Goal: Task Accomplishment & Management: Manage account settings

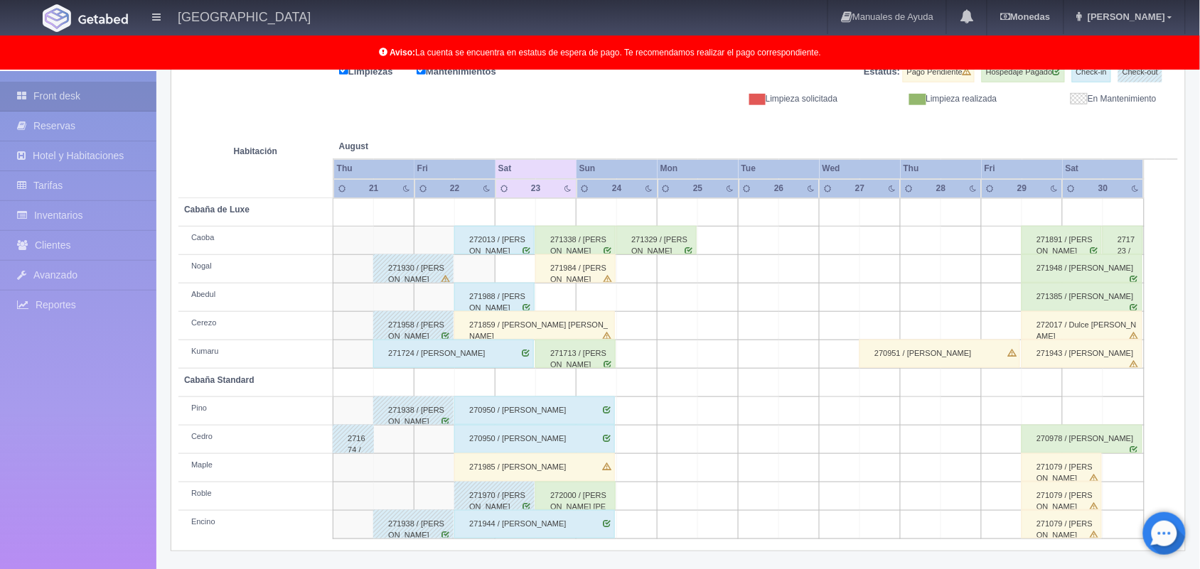
scroll to position [161, 0]
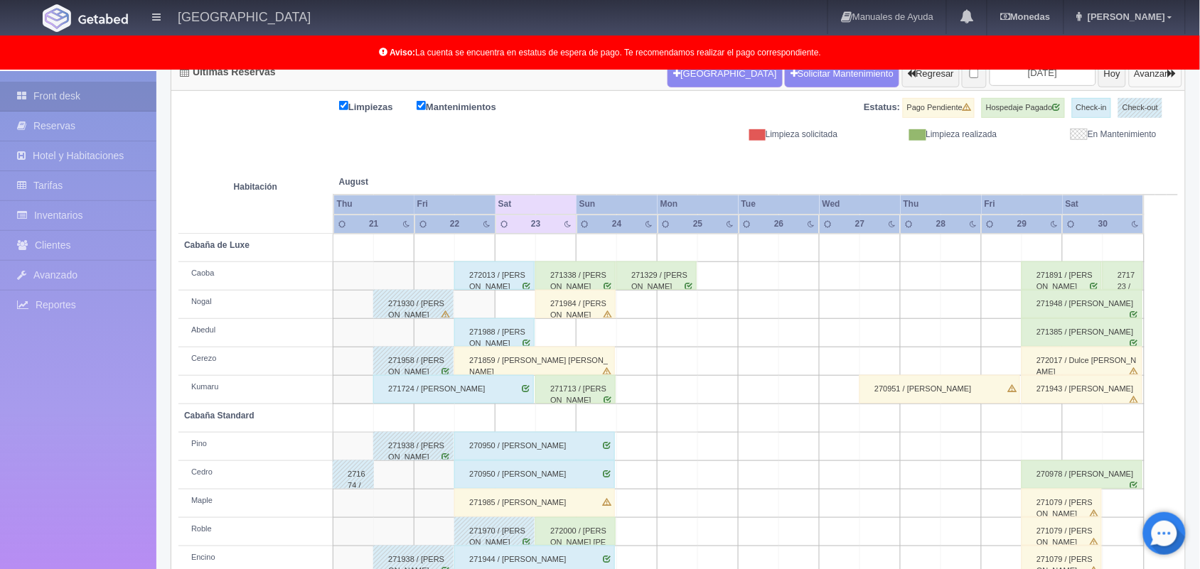
click at [1162, 75] on button "Avanzar" at bounding box center [1155, 73] width 53 height 27
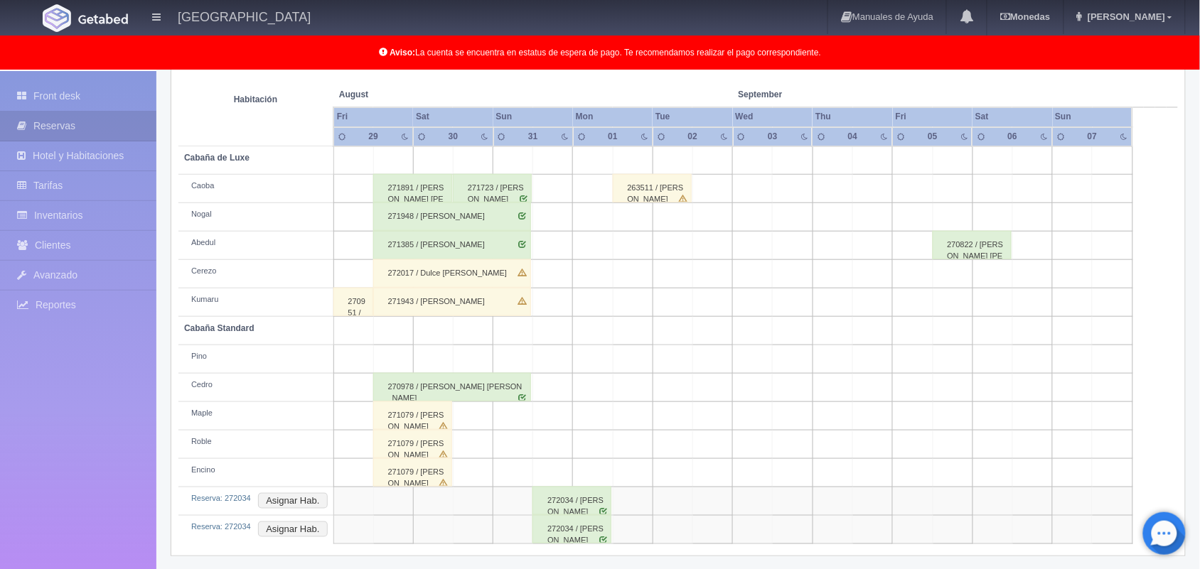
scroll to position [254, 0]
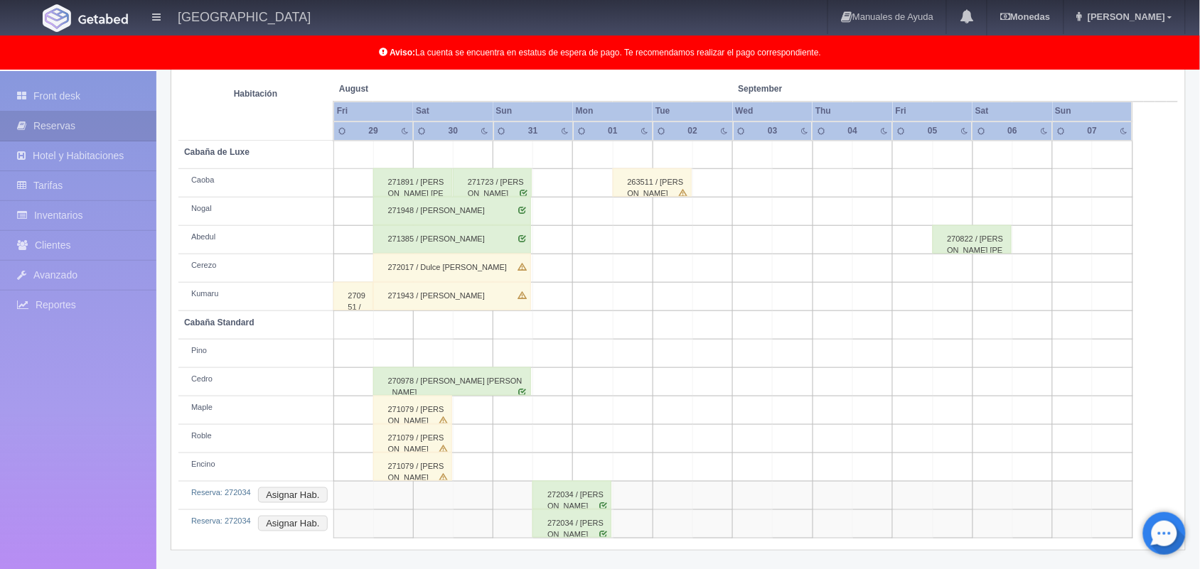
click at [567, 505] on div "272034 / [PERSON_NAME]" at bounding box center [571, 495] width 79 height 28
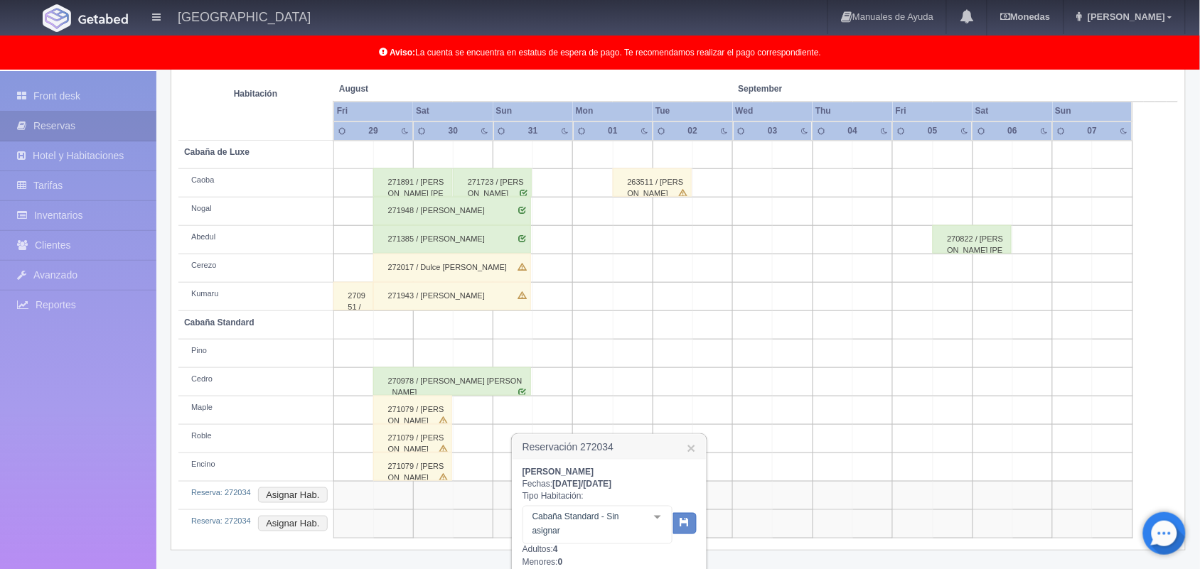
click at [699, 556] on div "[PERSON_NAME] [PERSON_NAME] Fechas: [DATE] / [DATE] Tipo Habitación: Cabaña Sta…" at bounding box center [608, 566] width 193 height 213
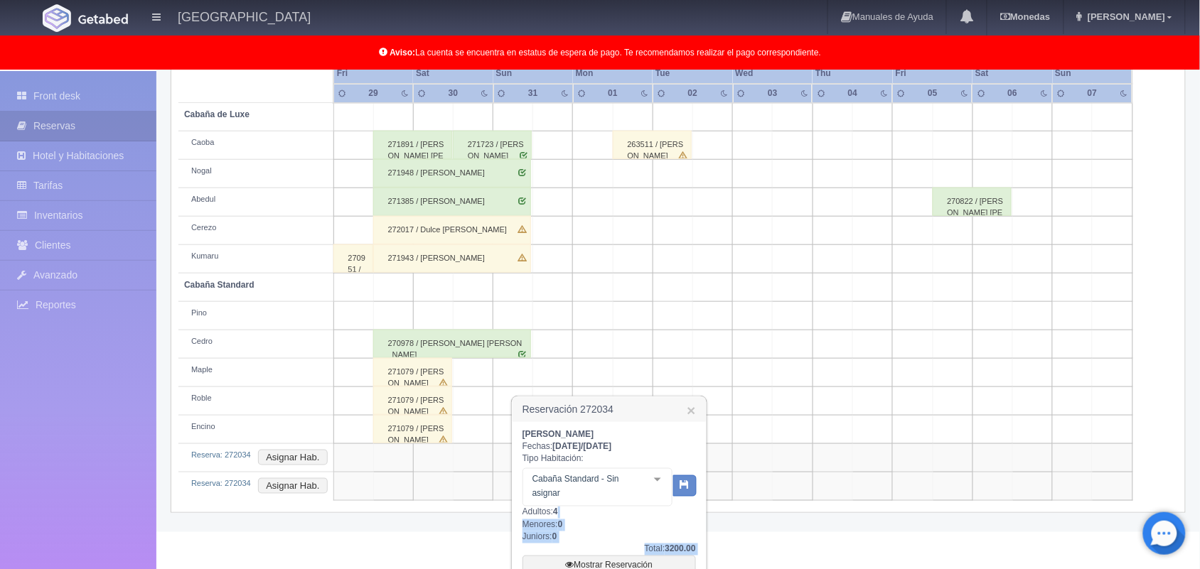
click at [699, 556] on div "Teresa Hernández palacios Fechas: 2025-08-31 / 2025-09-01 Tipo Habitación: Caba…" at bounding box center [608, 528] width 193 height 213
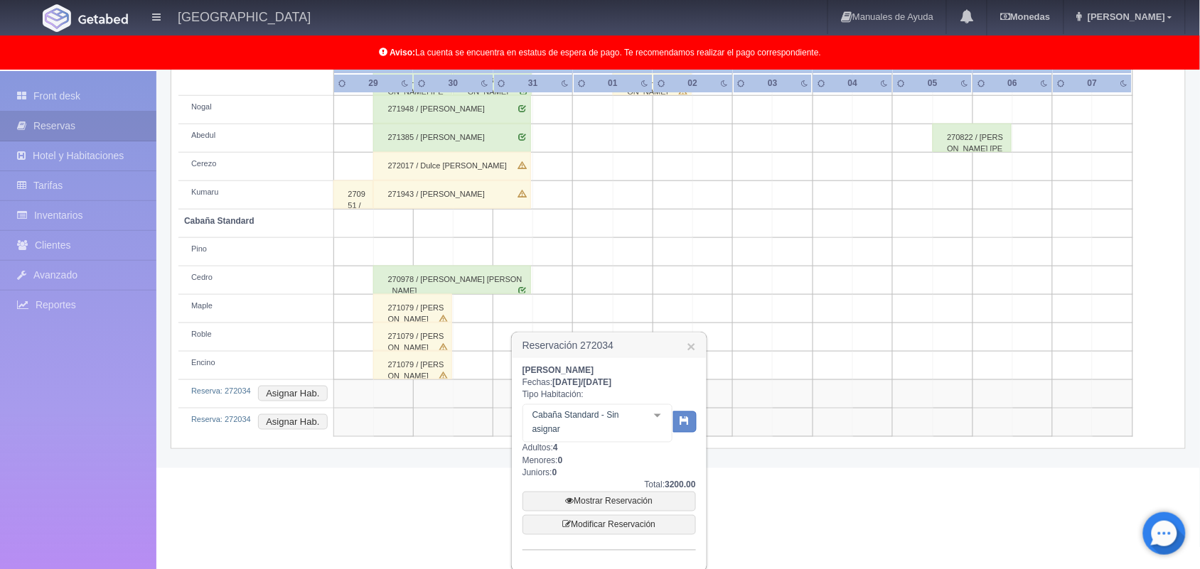
scroll to position [367, 0]
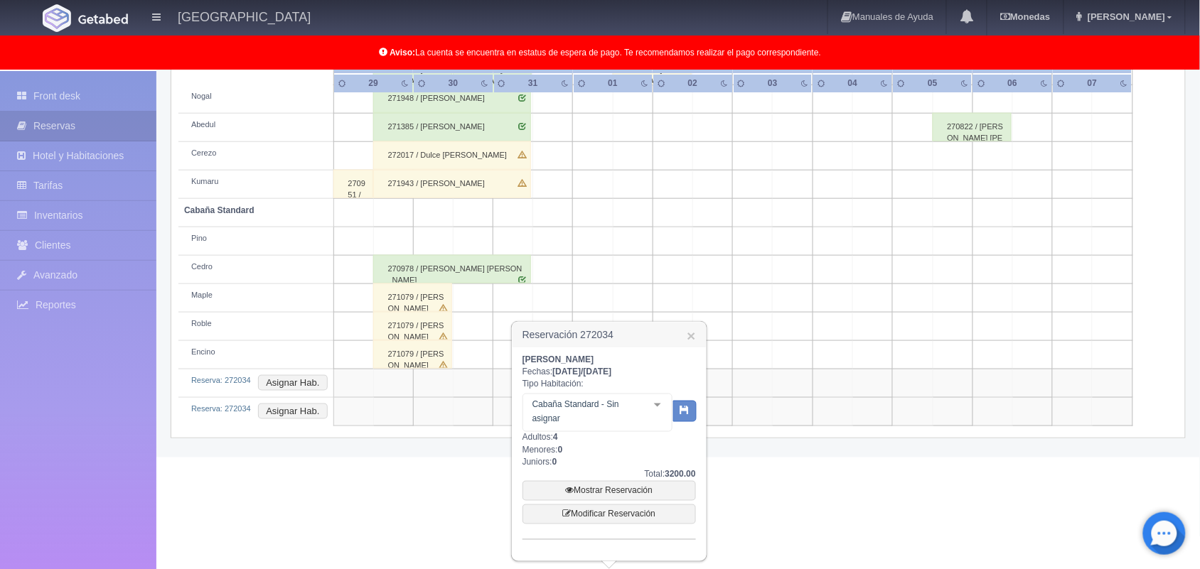
click at [699, 556] on div "Teresa Hernández palacios Fechas: 2025-08-31 / 2025-09-01 Tipo Habitación: Caba…" at bounding box center [608, 454] width 193 height 213
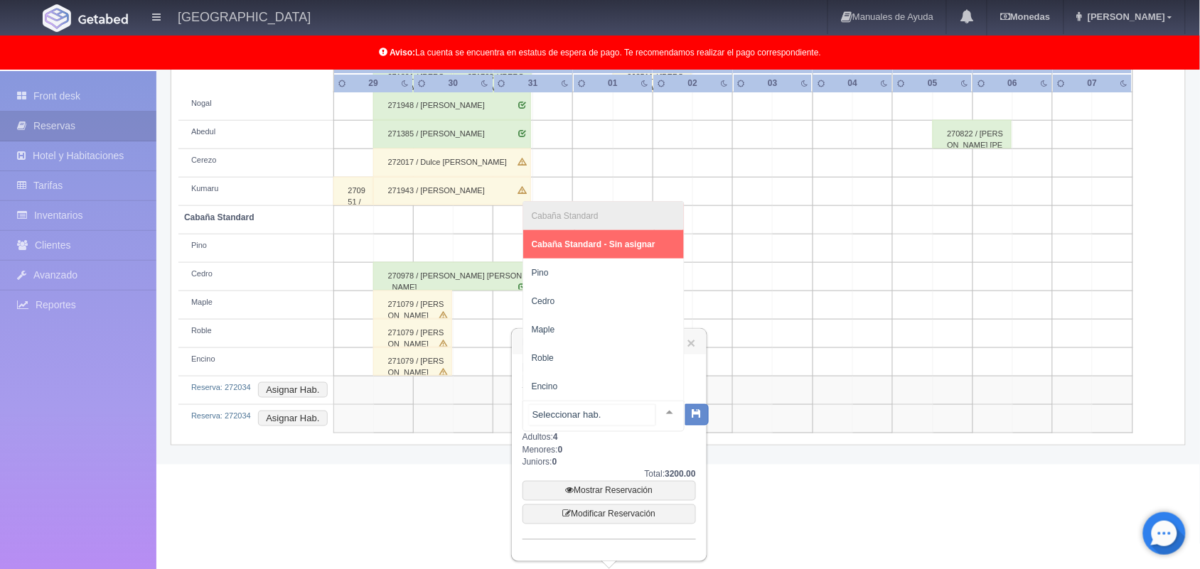
click at [655, 402] on div at bounding box center [669, 412] width 28 height 21
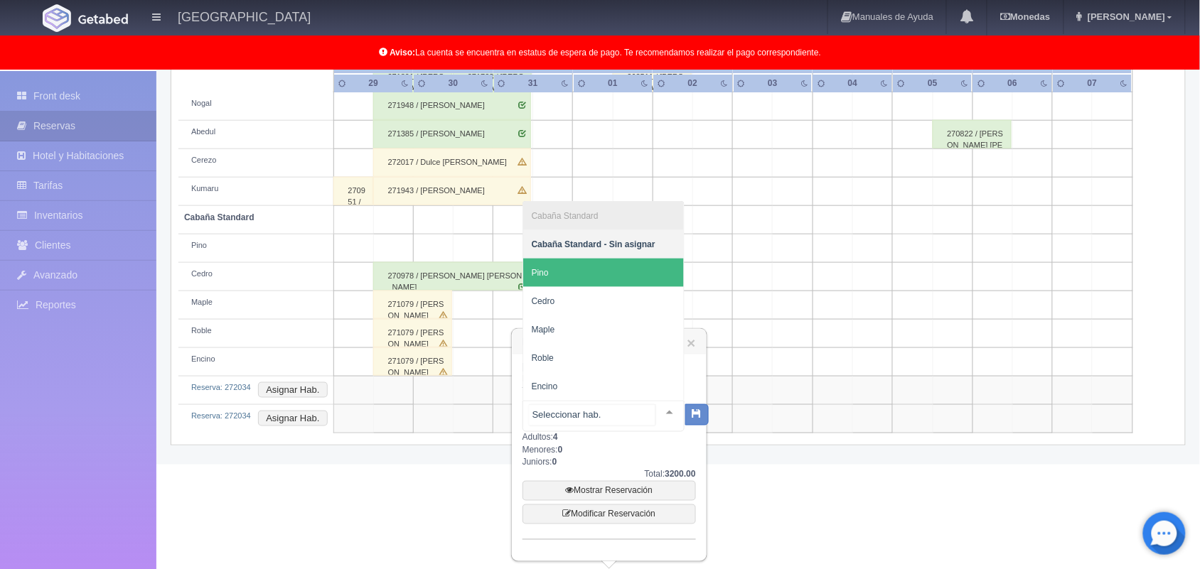
click at [595, 262] on span "Pino" at bounding box center [603, 273] width 161 height 28
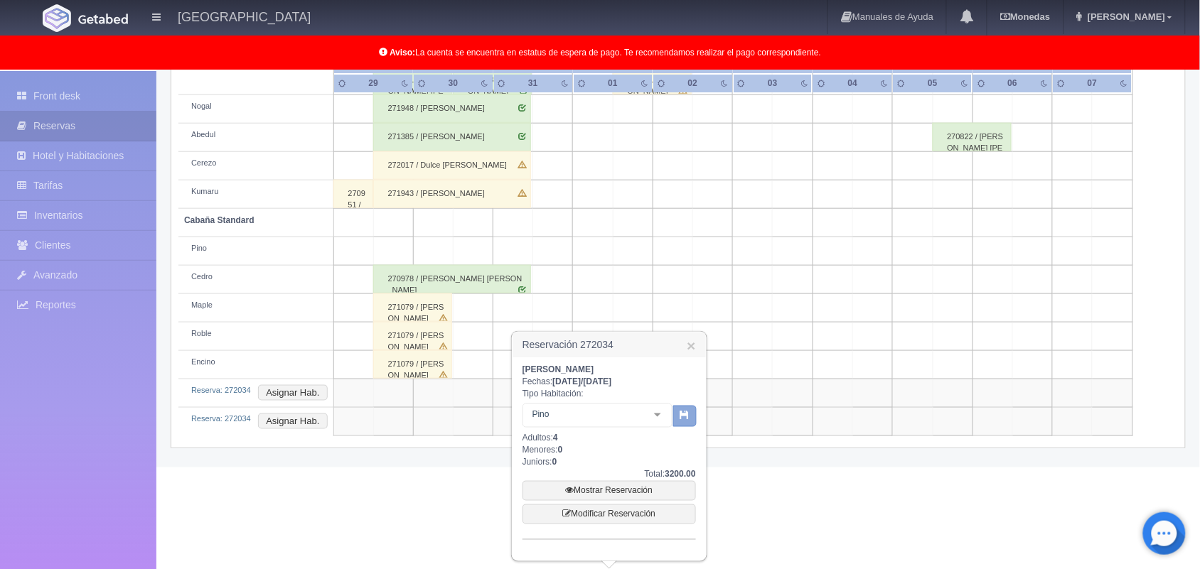
click at [683, 417] on icon "button" at bounding box center [684, 414] width 9 height 9
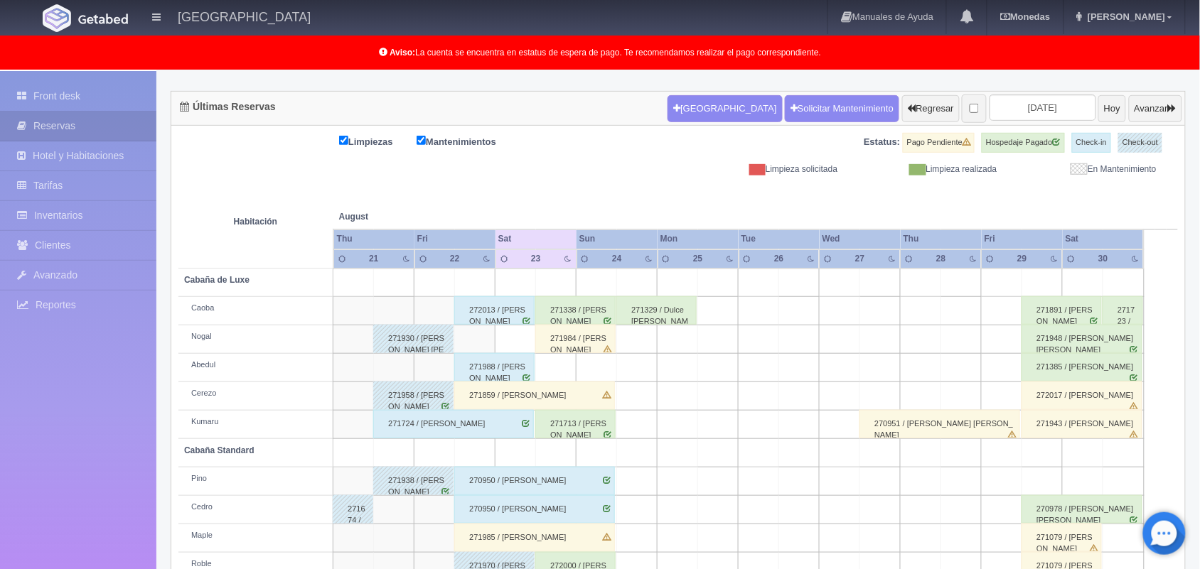
scroll to position [91, 0]
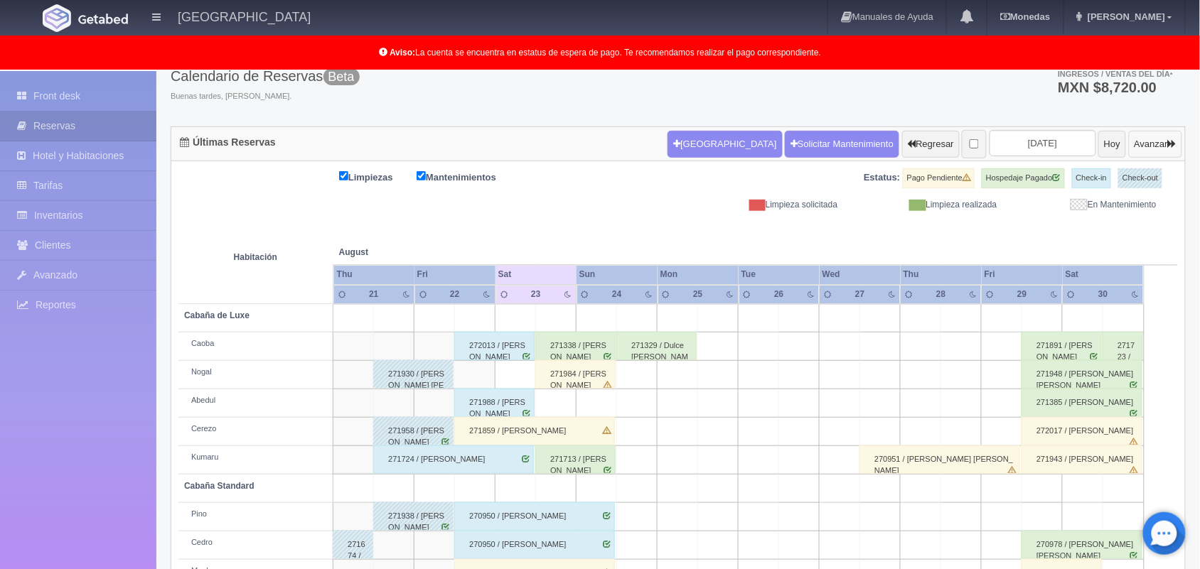
click at [1144, 149] on button "Avanzar" at bounding box center [1155, 144] width 53 height 27
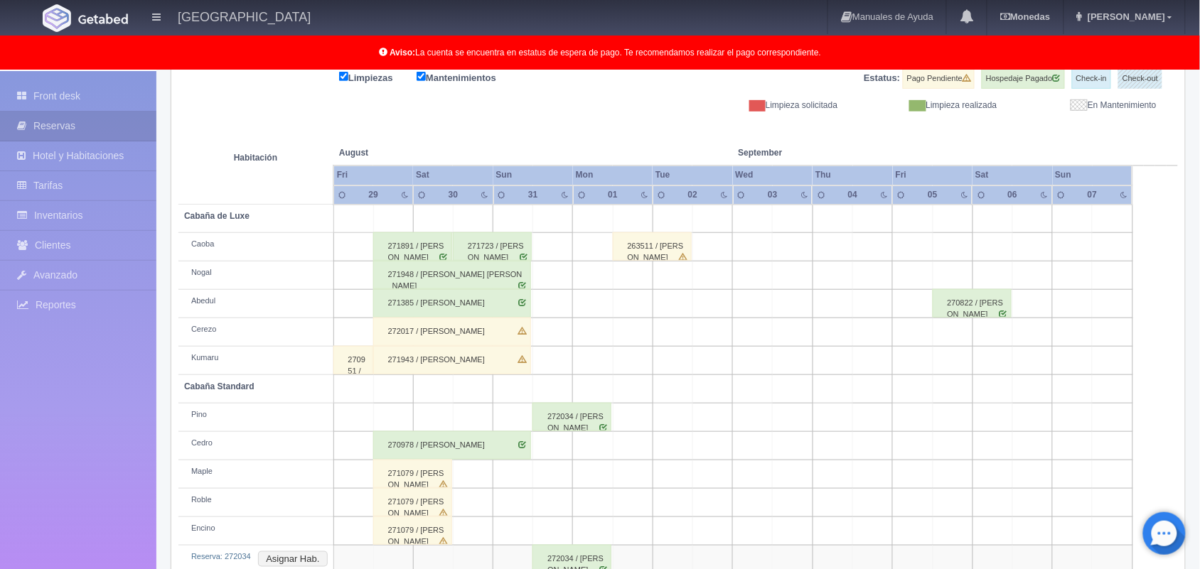
scroll to position [226, 0]
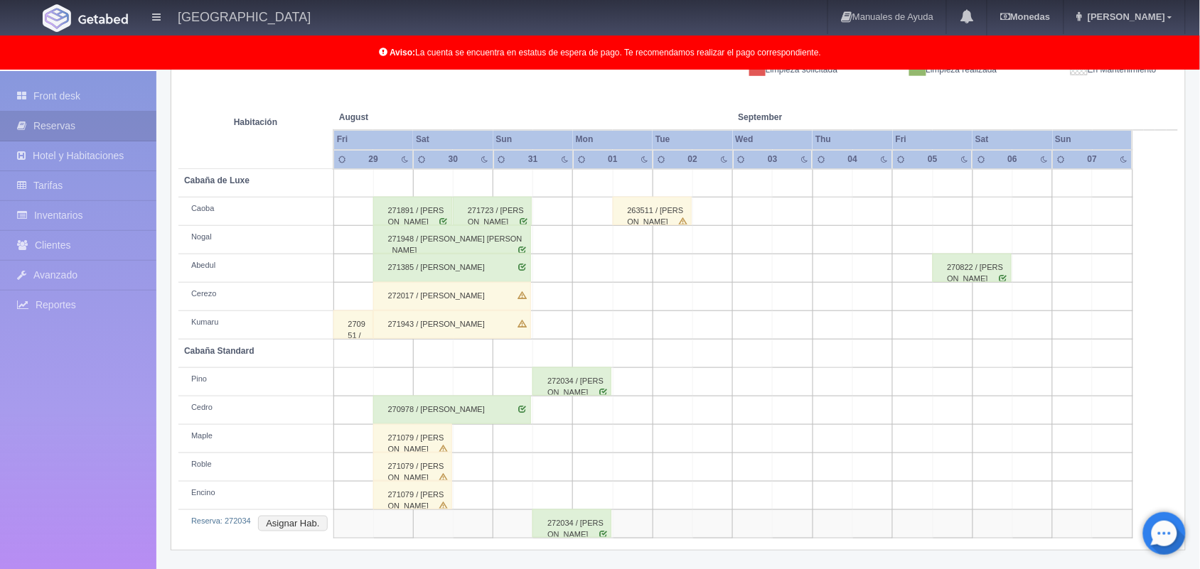
click at [555, 531] on div "272034 / [PERSON_NAME]" at bounding box center [571, 524] width 79 height 28
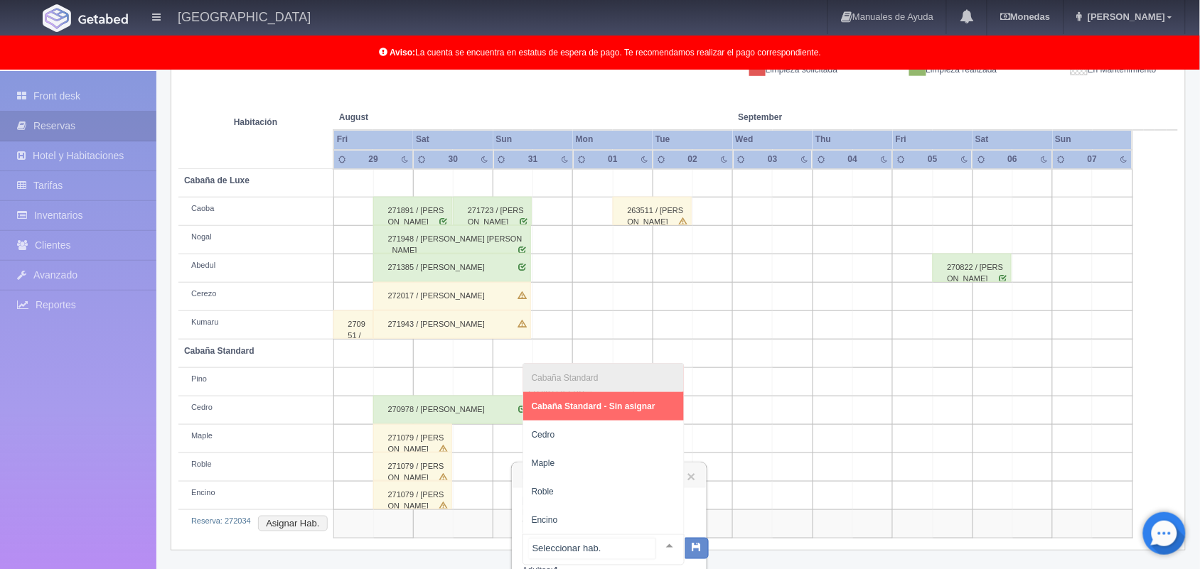
click at [655, 544] on div at bounding box center [669, 545] width 28 height 21
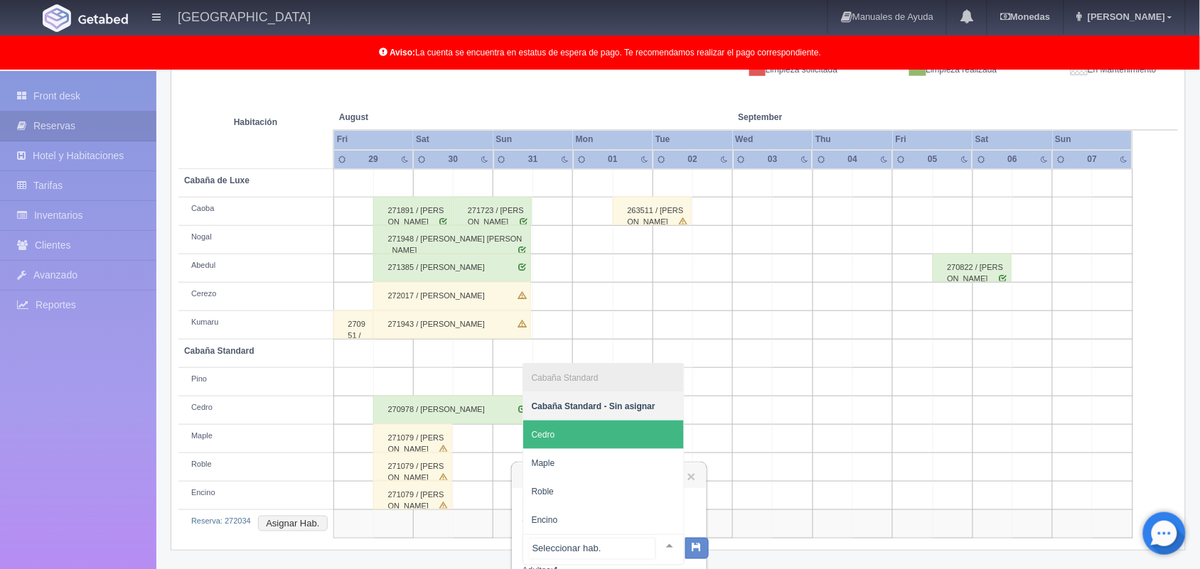
click at [609, 431] on span "Cedro" at bounding box center [603, 435] width 161 height 28
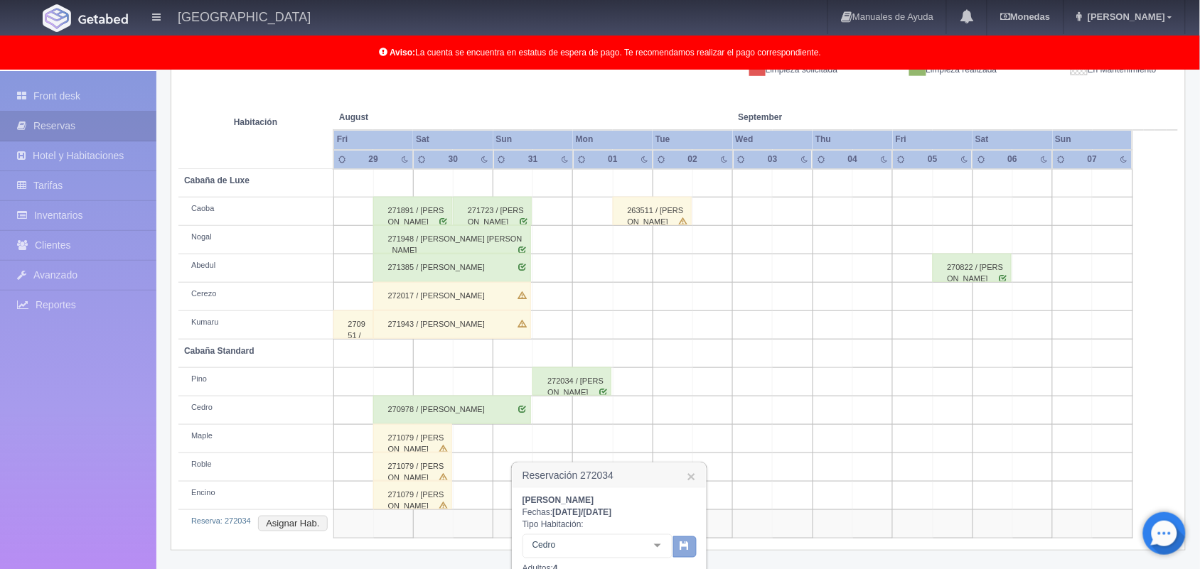
click at [684, 548] on icon "button" at bounding box center [684, 545] width 9 height 9
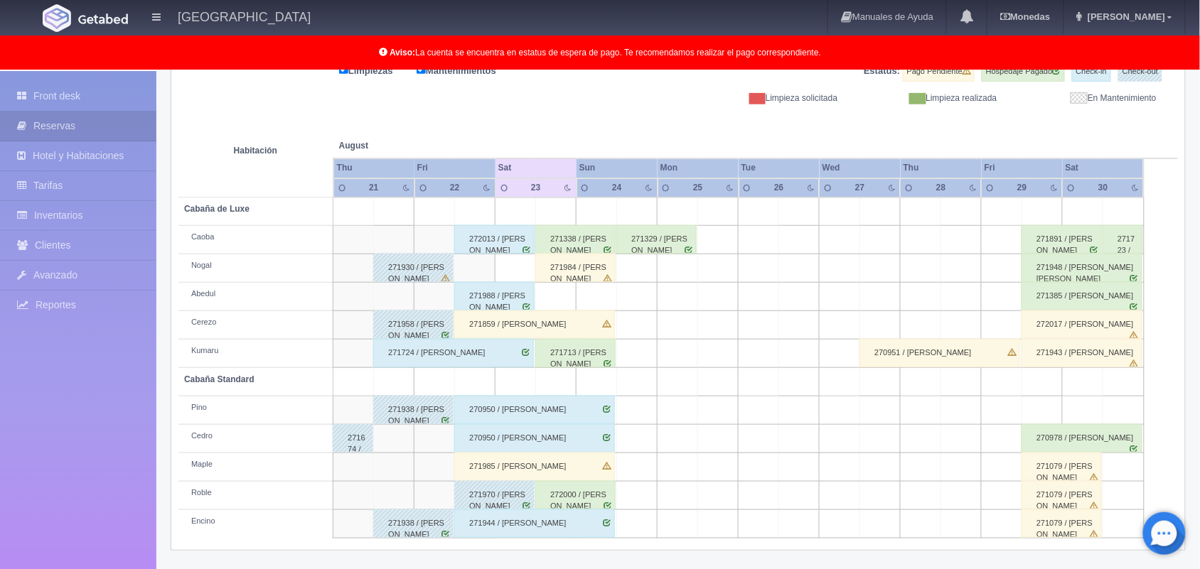
scroll to position [162, 0]
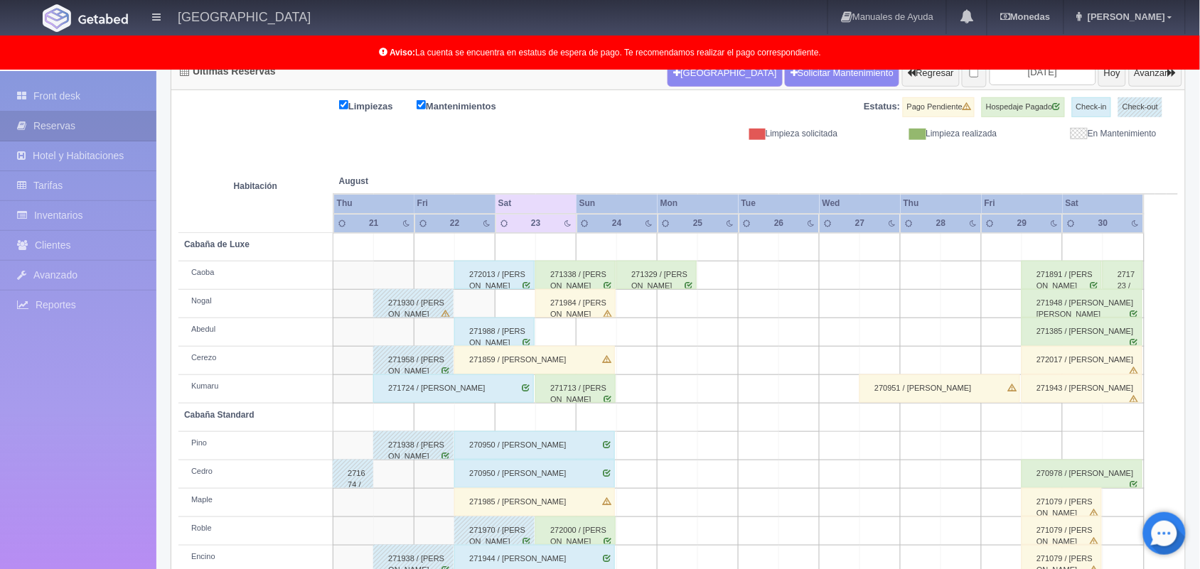
click at [1050, 69] on div "Aviso: La cuenta se encuentra en estatus de espera de pago. Te recomendamos rea…" at bounding box center [600, 53] width 1200 height 34
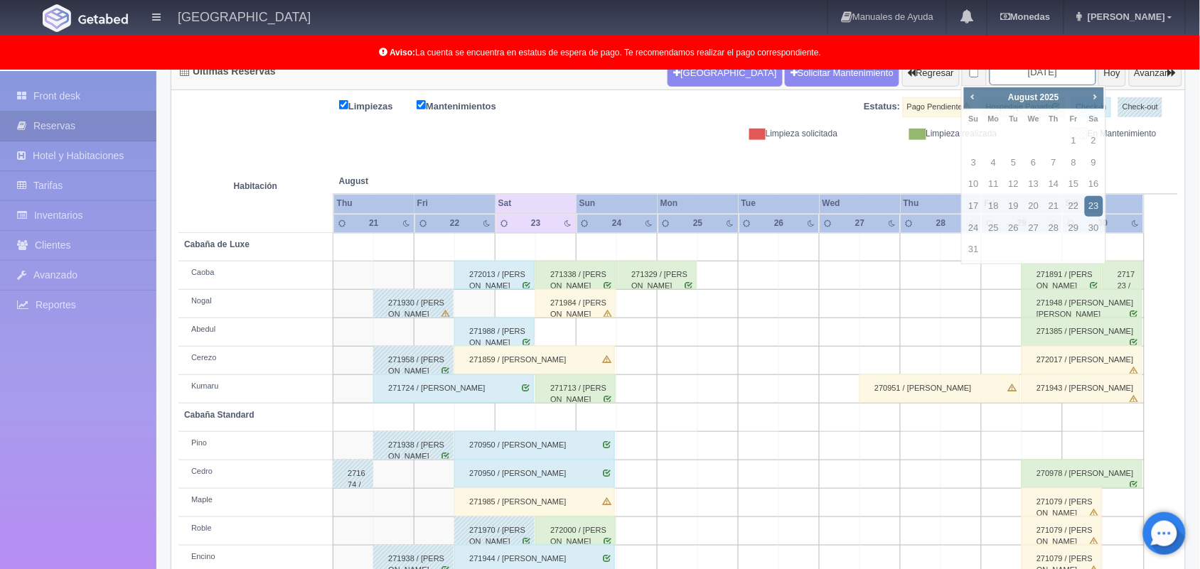
click at [1050, 75] on input "2025-08-23" at bounding box center [1042, 72] width 107 height 26
click at [972, 244] on link "31" at bounding box center [973, 250] width 18 height 21
type input "2025-08-31"
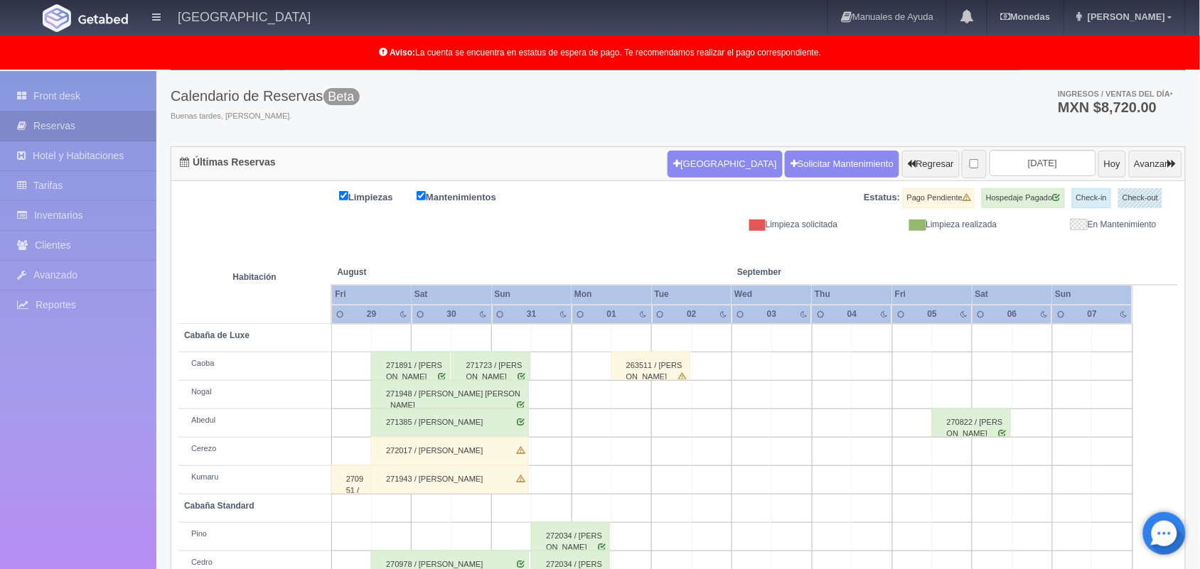
scroll to position [198, 0]
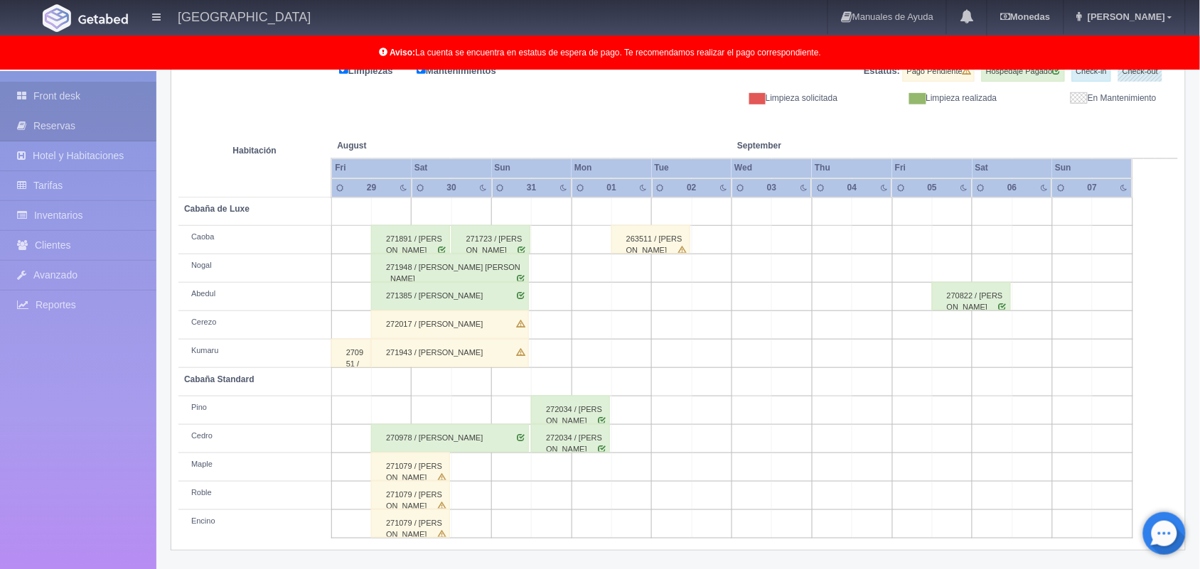
click at [111, 90] on link "Front desk" at bounding box center [78, 96] width 156 height 29
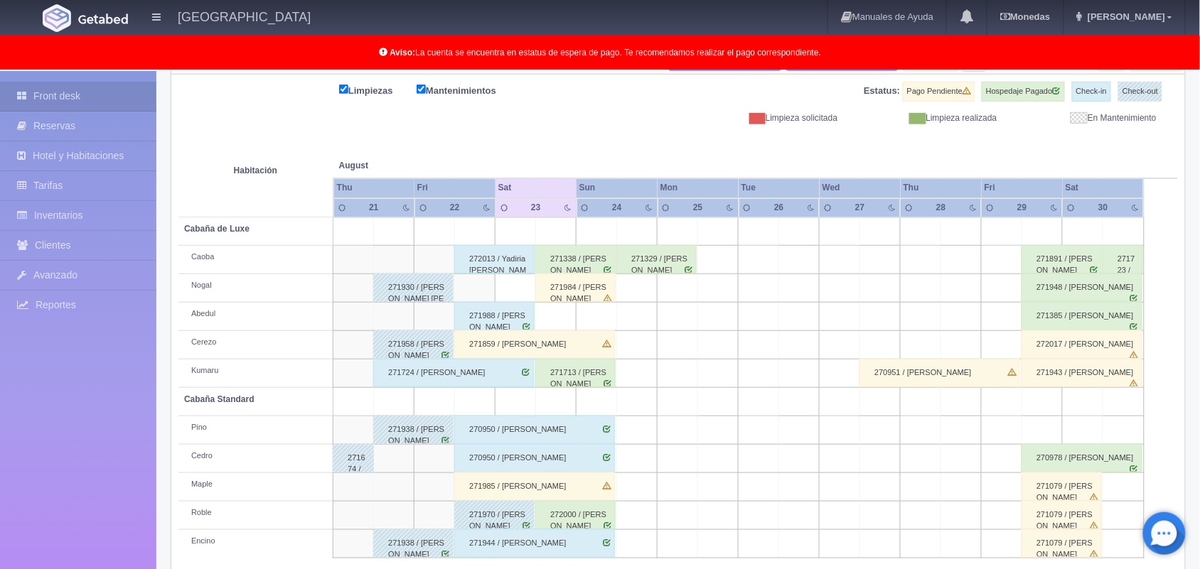
scroll to position [198, 0]
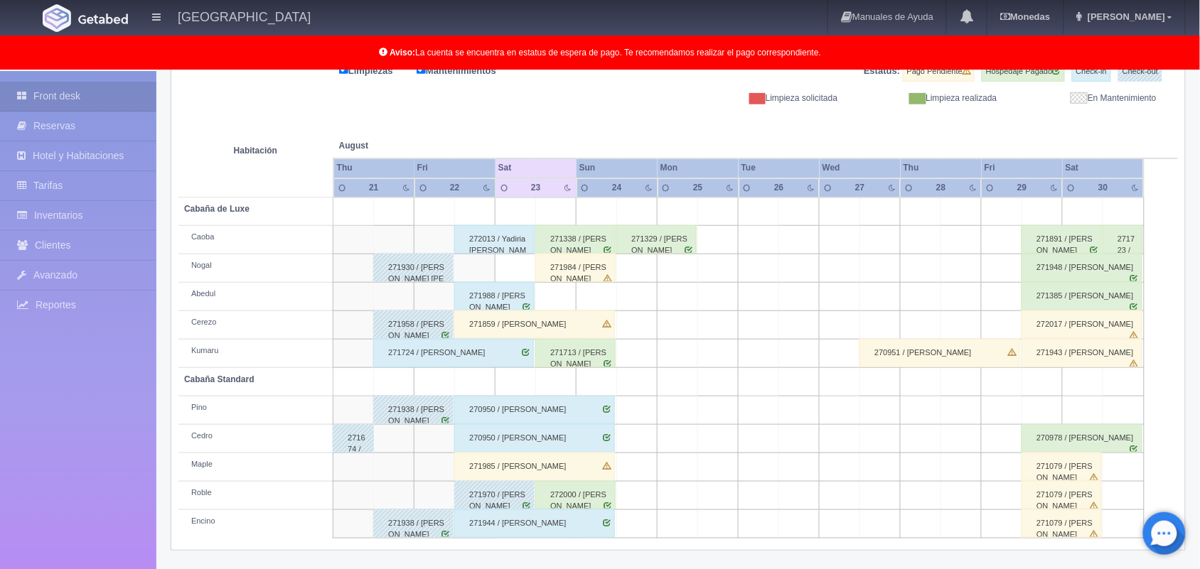
click at [561, 328] on div "271859 / Marco Antonio ramirez gomez" at bounding box center [534, 325] width 161 height 28
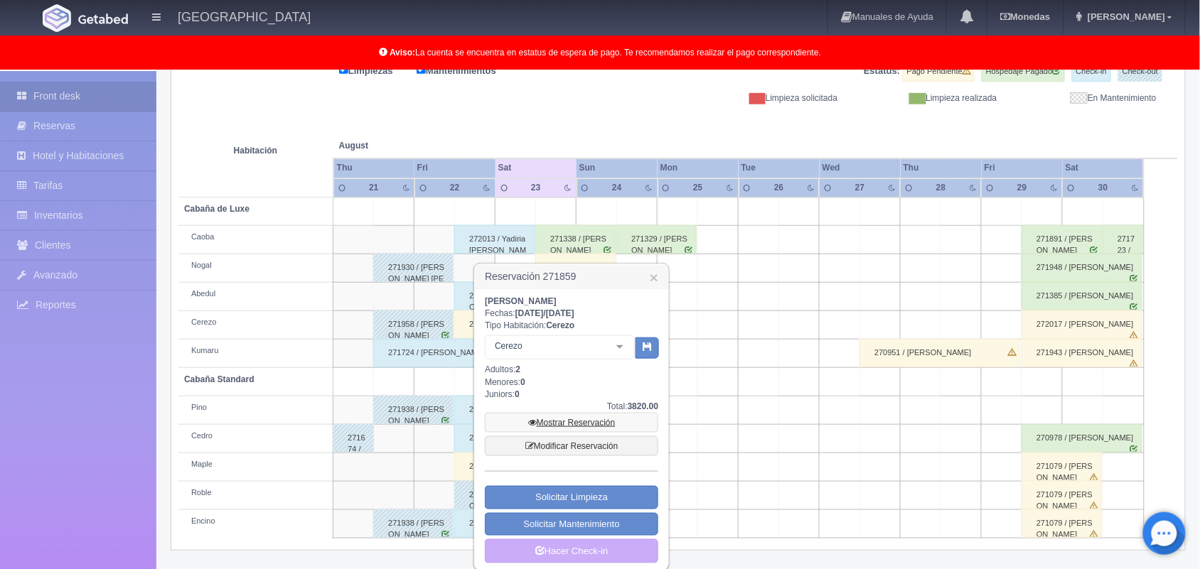
click at [608, 424] on link "Mostrar Reservación" at bounding box center [571, 423] width 173 height 20
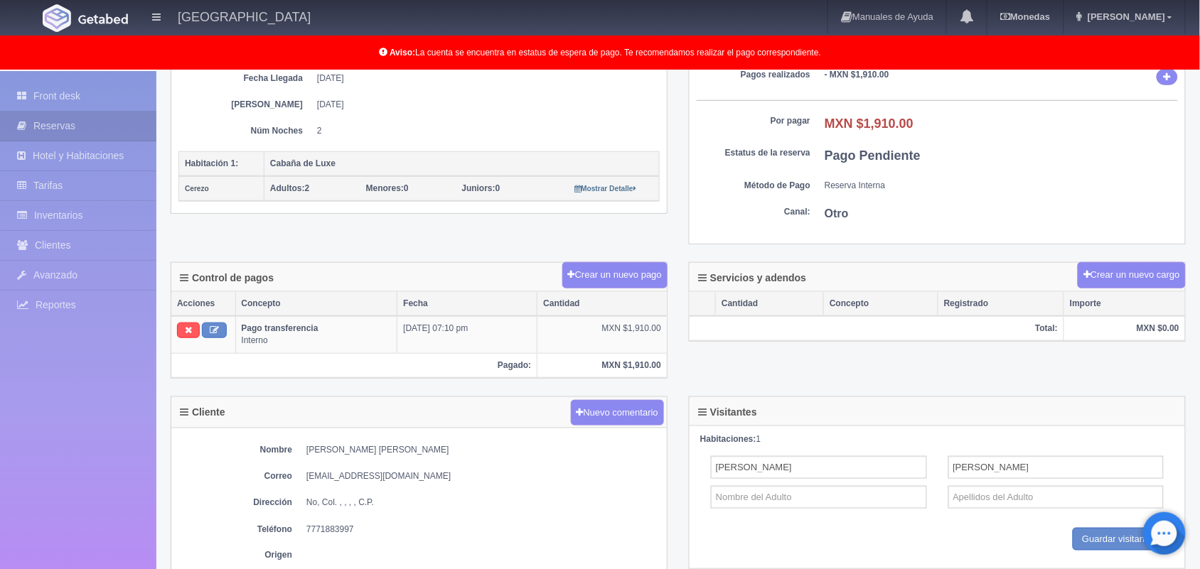
scroll to position [284, 0]
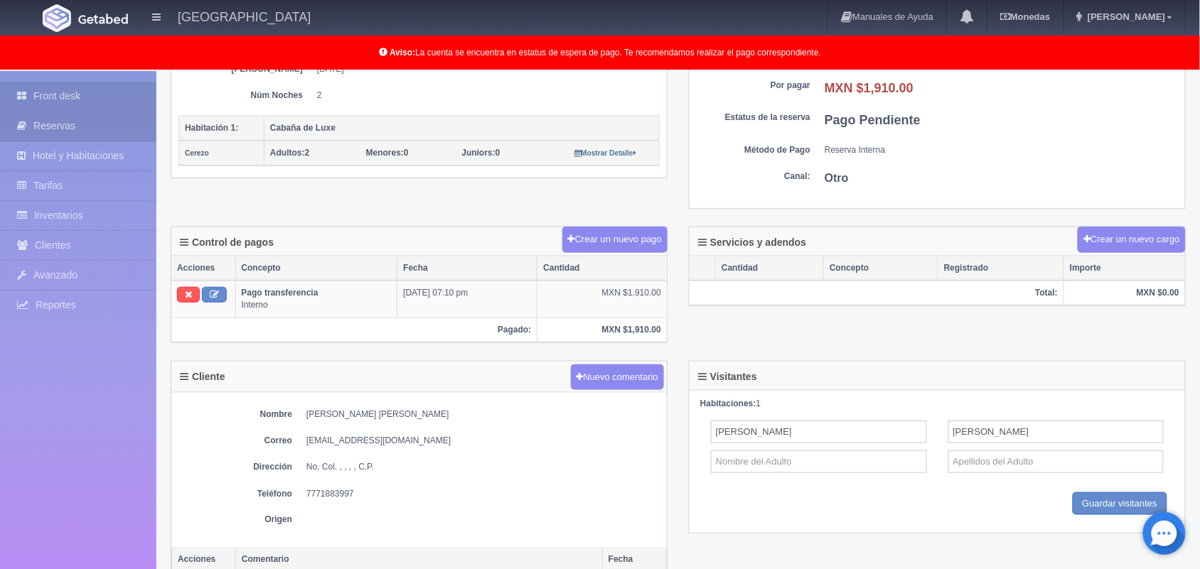
click at [64, 87] on link "Front desk" at bounding box center [78, 96] width 156 height 29
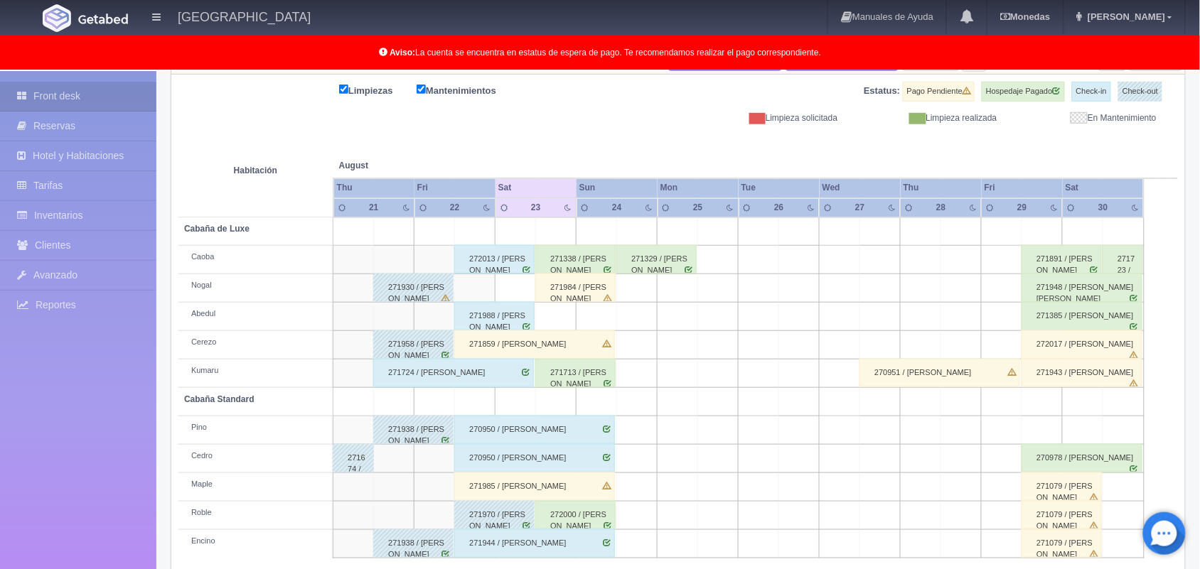
scroll to position [198, 0]
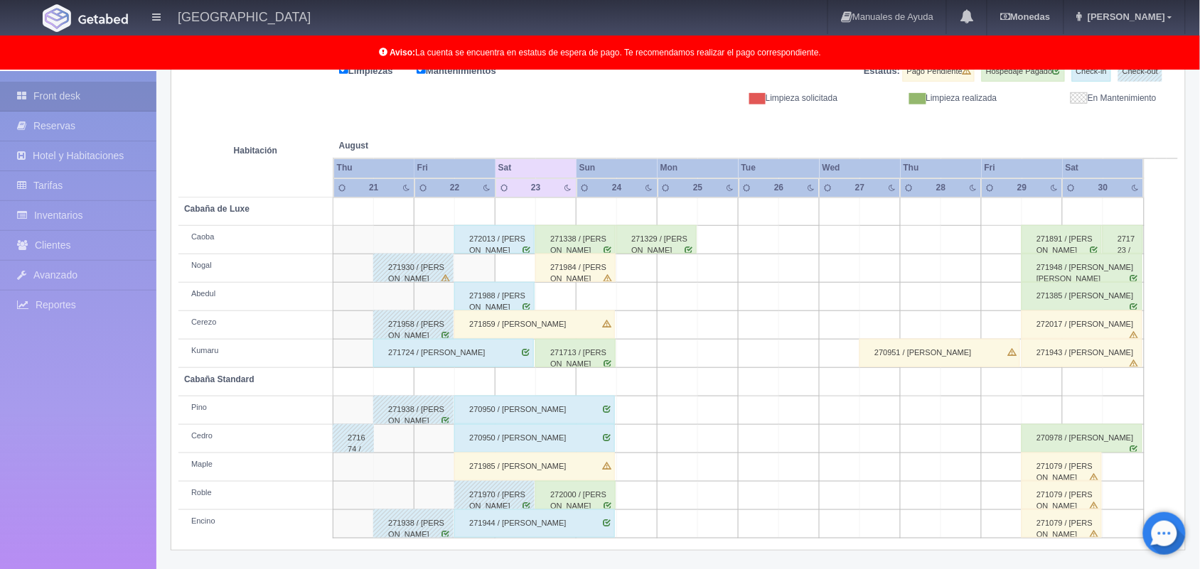
click at [545, 323] on div "271859 / [PERSON_NAME]" at bounding box center [534, 325] width 161 height 28
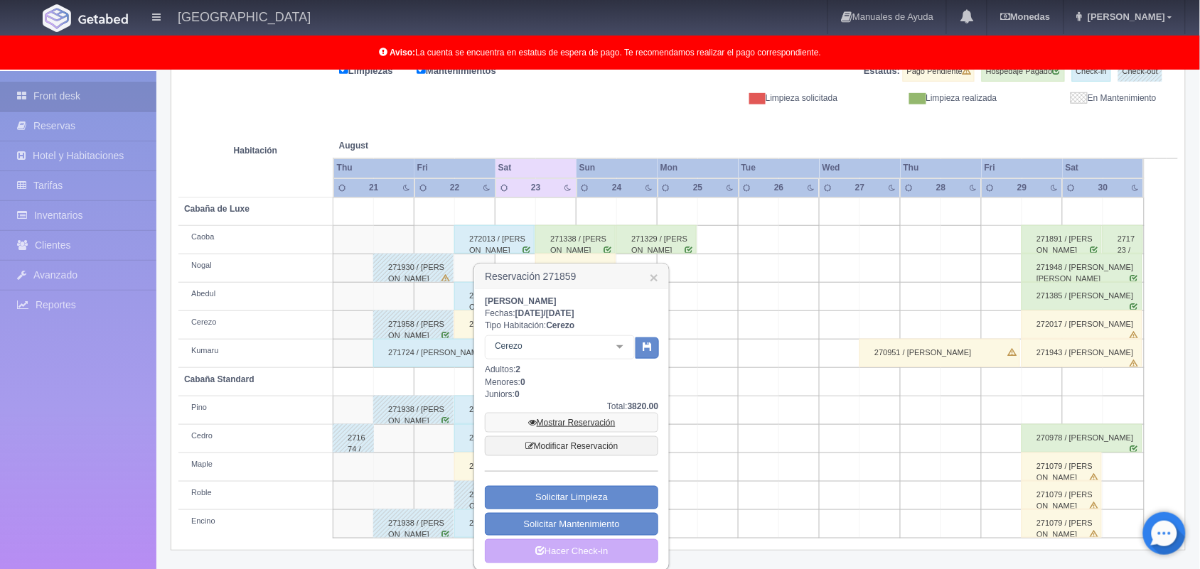
click at [604, 423] on link "Mostrar Reservación" at bounding box center [571, 423] width 173 height 20
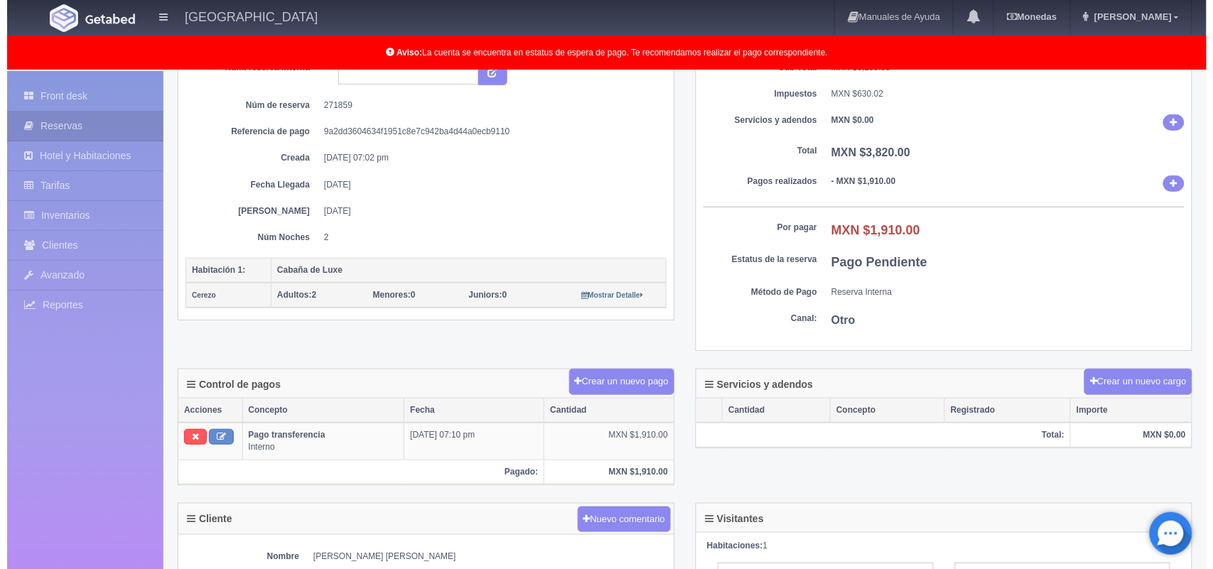
scroll to position [178, 0]
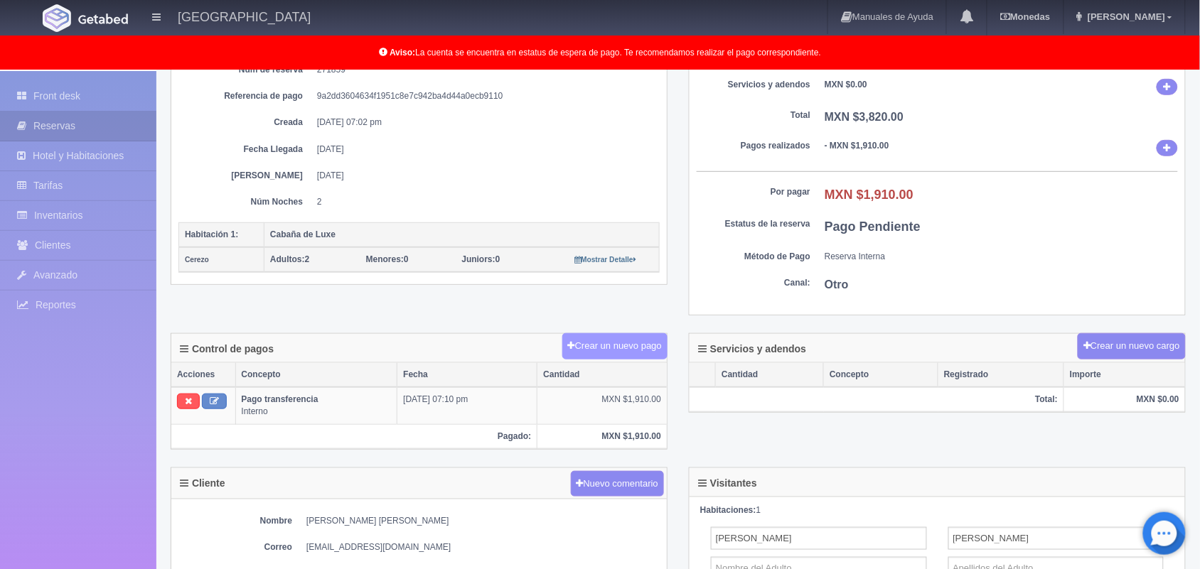
click at [615, 343] on button "Crear un nuevo pago" at bounding box center [614, 346] width 105 height 26
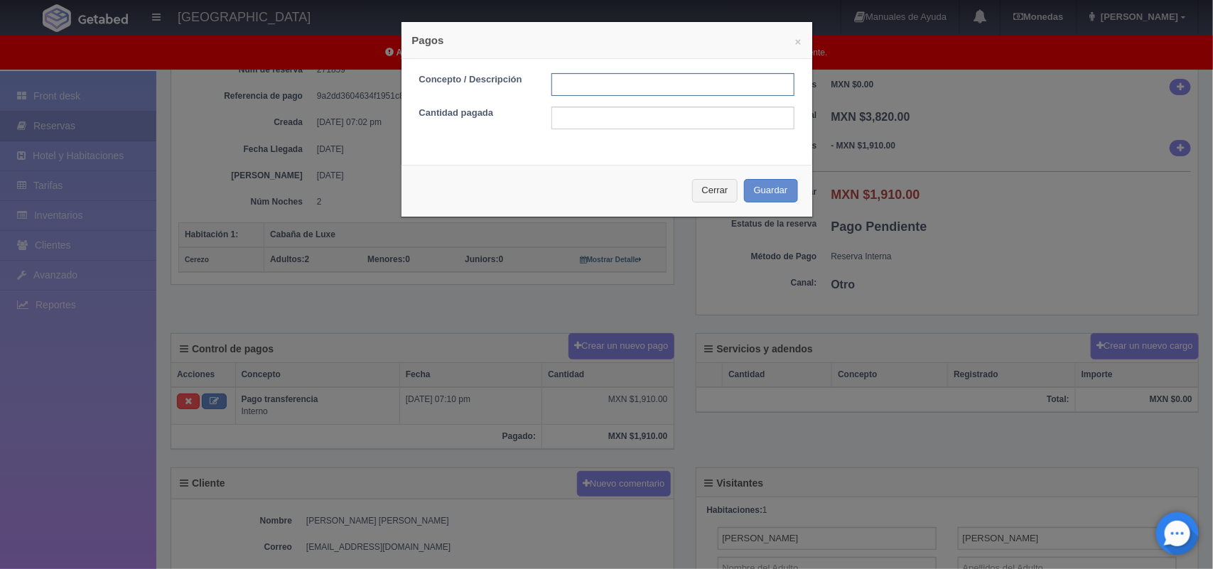
click at [566, 94] on input "text" at bounding box center [673, 84] width 243 height 23
type input "Pago efectivo"
click at [590, 121] on input "text" at bounding box center [673, 118] width 243 height 23
type input "1,910.00"
click at [764, 190] on button "Guardar" at bounding box center [771, 190] width 54 height 23
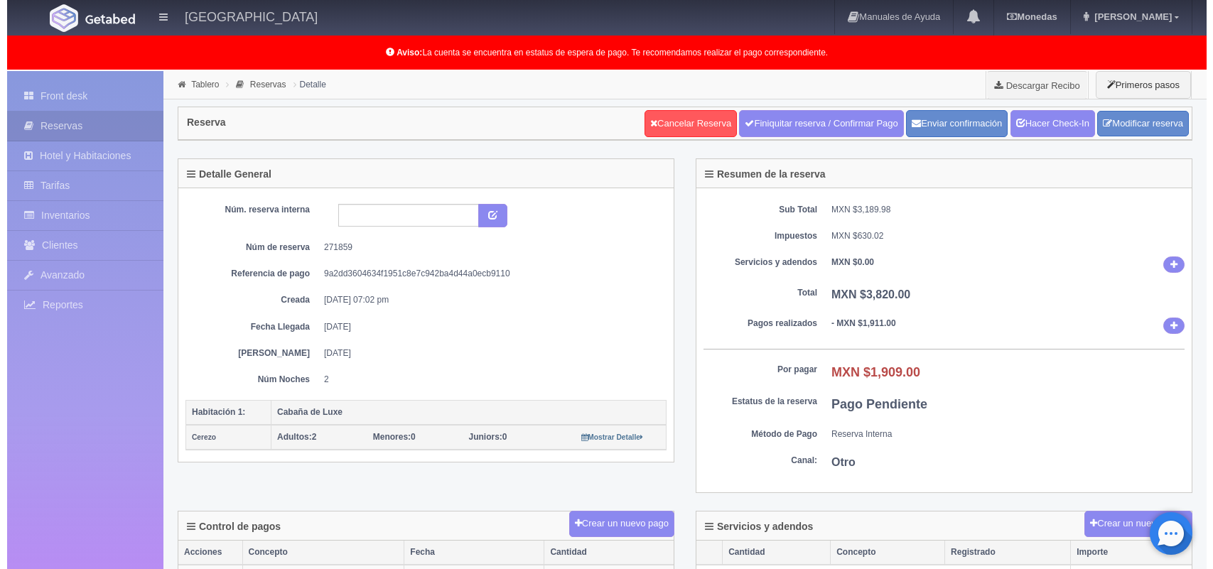
scroll to position [178, 0]
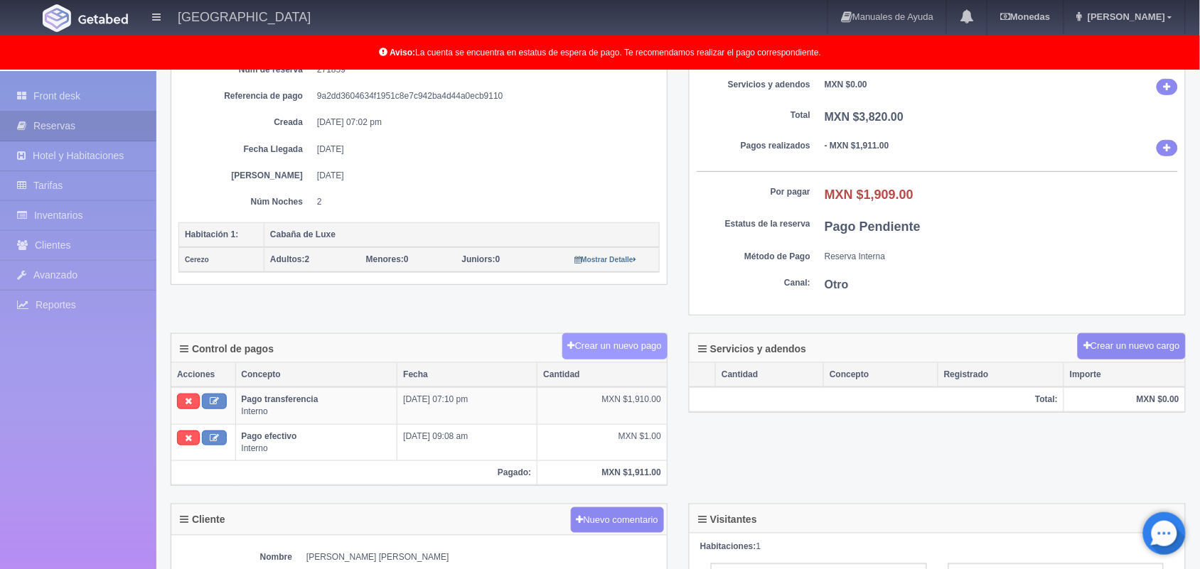
click at [626, 353] on button "Crear un nuevo pago" at bounding box center [614, 346] width 105 height 26
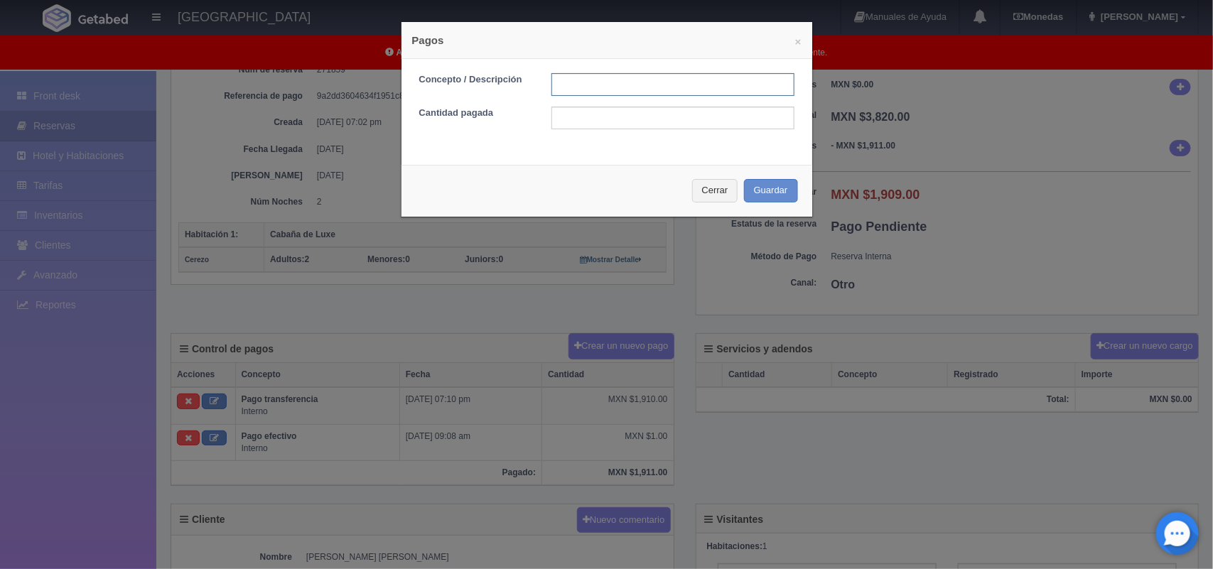
click at [563, 84] on input "text" at bounding box center [673, 84] width 243 height 23
type input "Pago transferencia"
click at [561, 119] on input "text" at bounding box center [673, 118] width 243 height 23
type input "1909.00"
click at [915, 206] on div "× Pagos Concepto / Descripción Pago transferencia Cantidad pagada 1909.00 Cerra…" at bounding box center [606, 284] width 1213 height 569
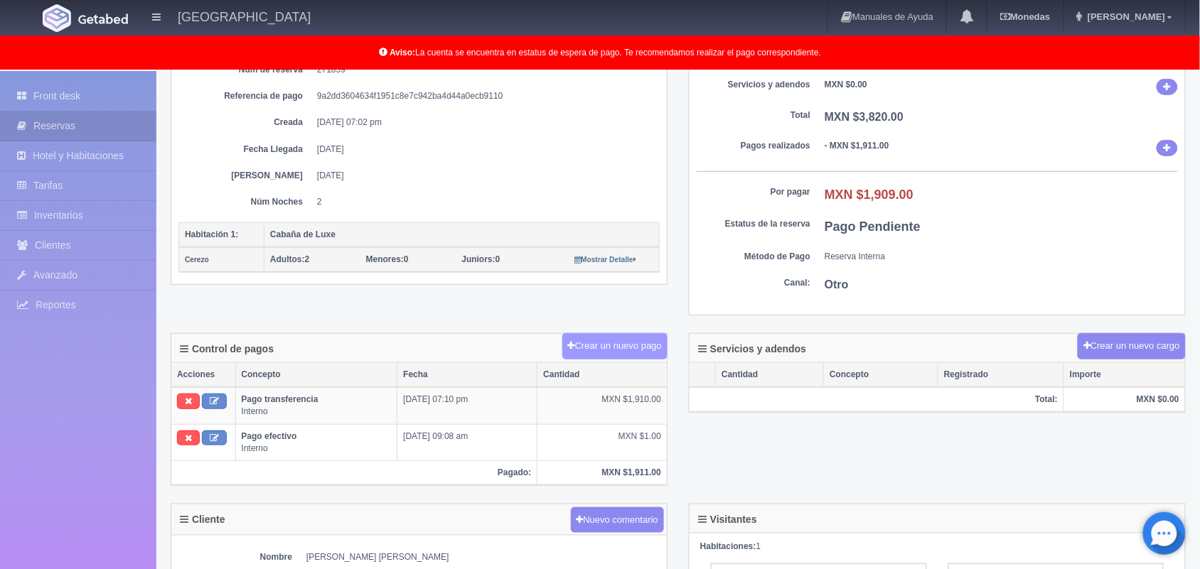
click at [610, 345] on button "Crear un nuevo pago" at bounding box center [614, 346] width 105 height 26
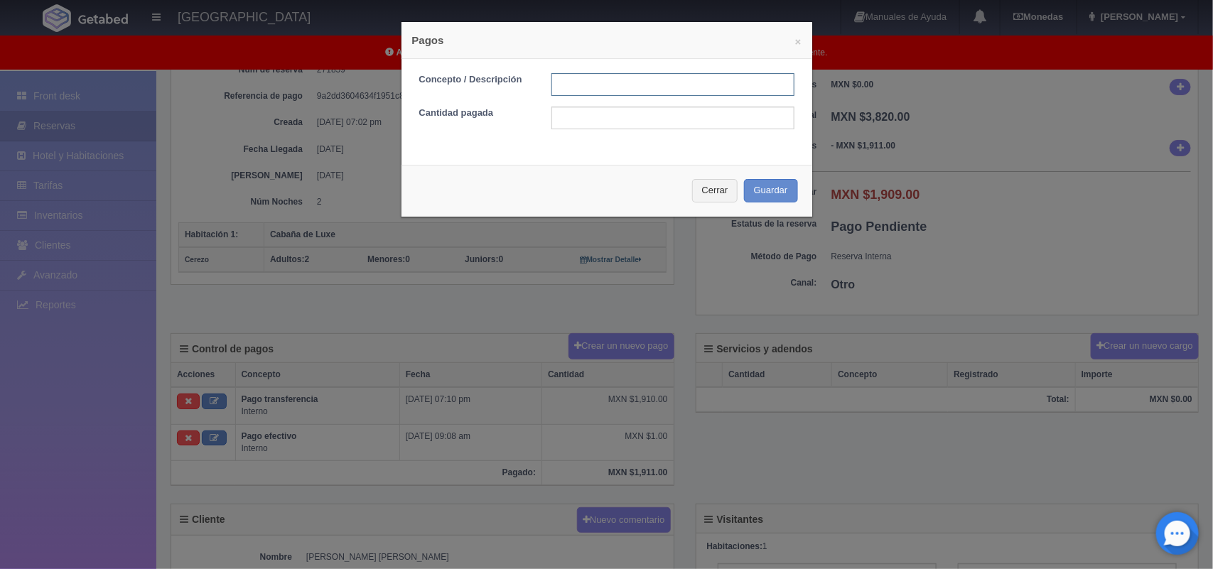
click at [570, 87] on input "text" at bounding box center [673, 84] width 243 height 23
type input "Pago efectivo"
click at [561, 119] on input "text" at bounding box center [673, 118] width 243 height 23
type input "1909"
click at [766, 189] on button "Guardar" at bounding box center [771, 190] width 54 height 23
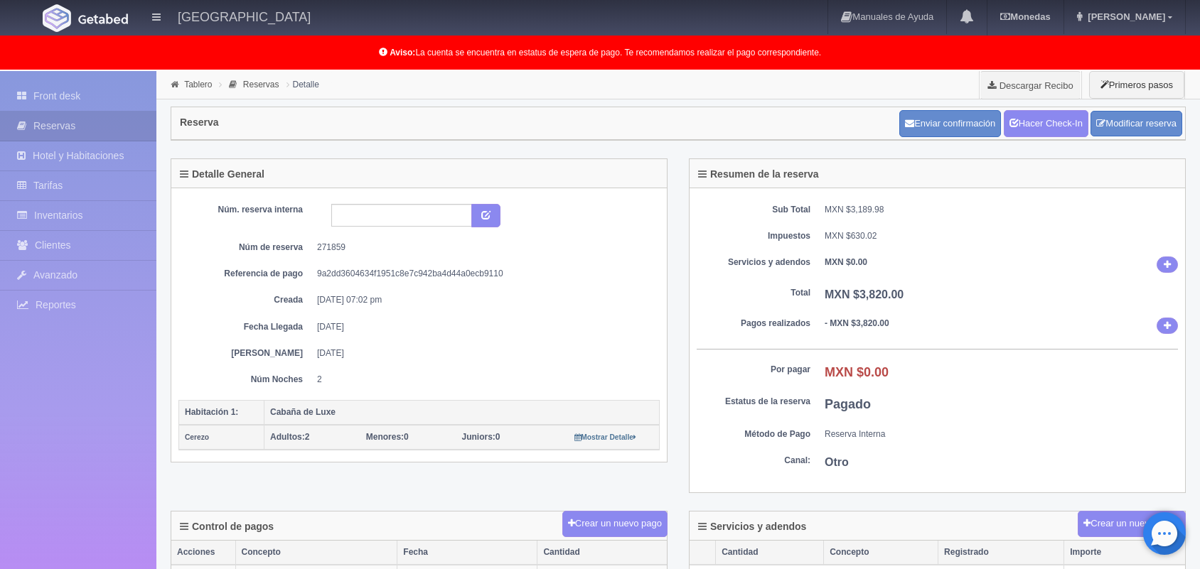
scroll to position [178, 0]
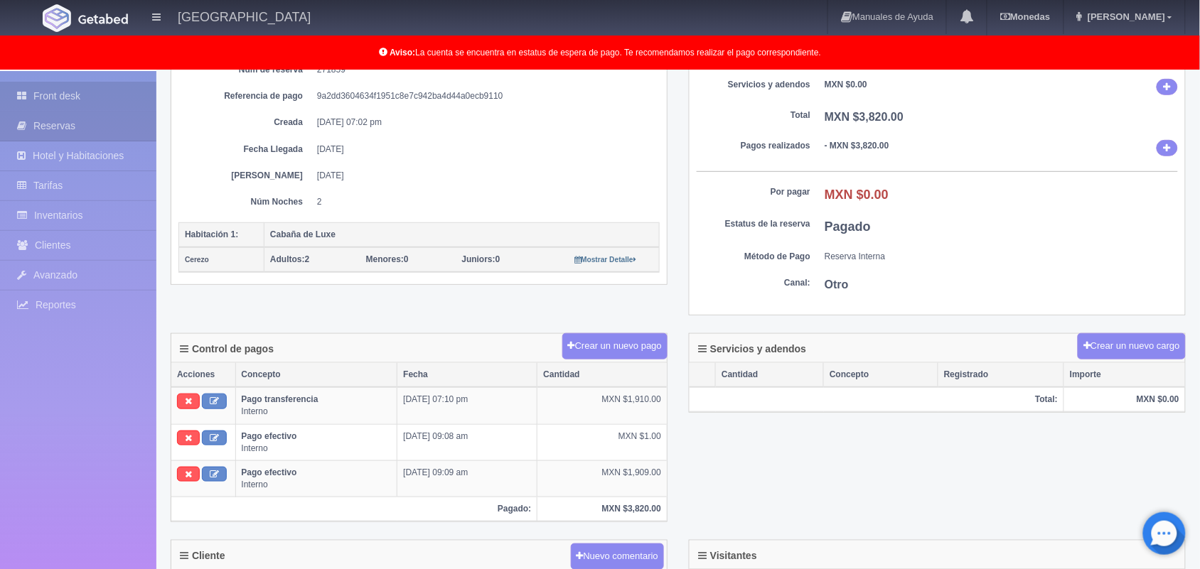
click at [86, 90] on link "Front desk" at bounding box center [78, 96] width 156 height 29
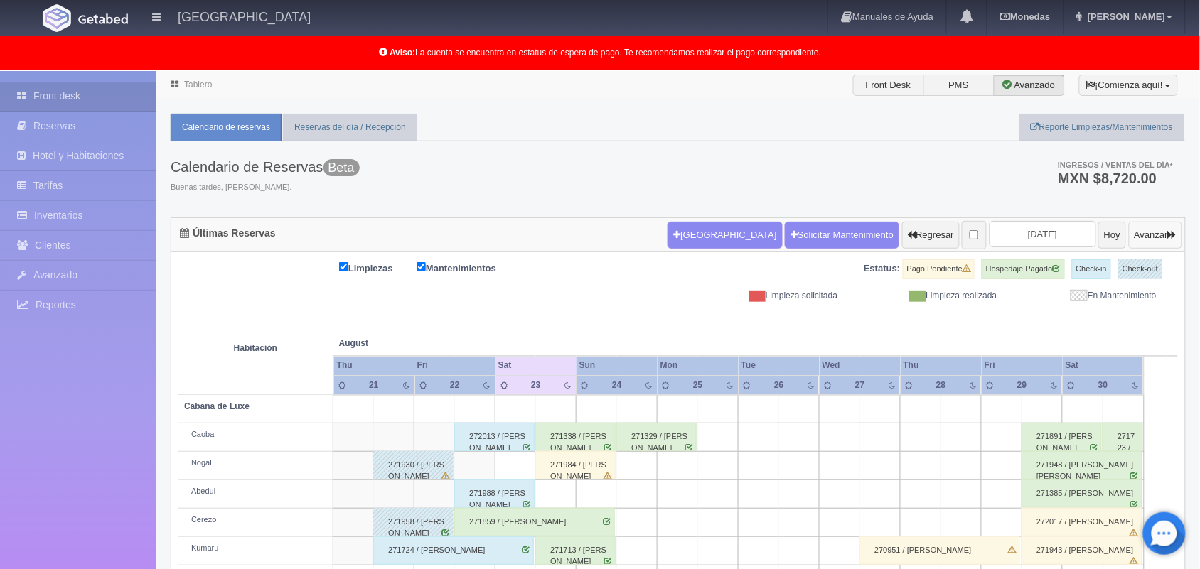
click at [1143, 237] on button "Avanzar" at bounding box center [1155, 235] width 53 height 27
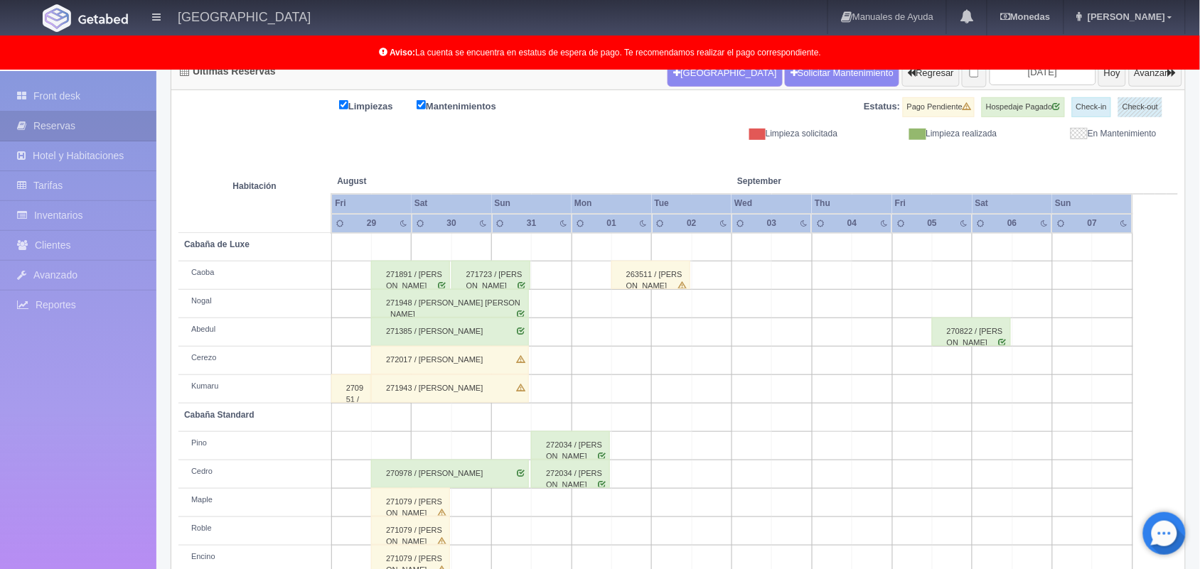
scroll to position [127, 0]
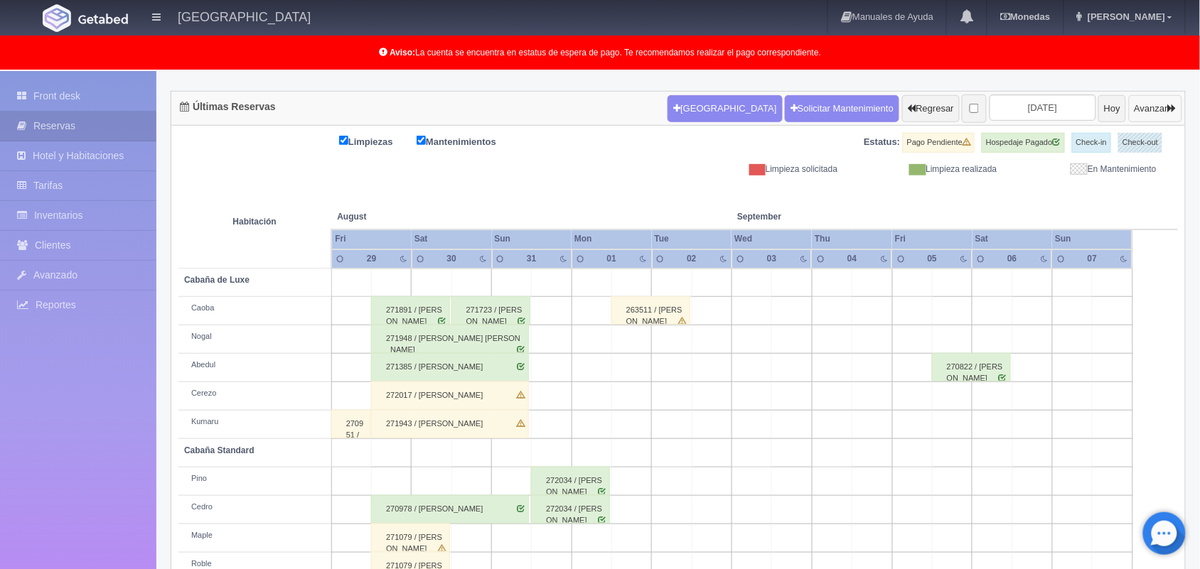
click at [1142, 110] on button "Avanzar" at bounding box center [1155, 108] width 53 height 27
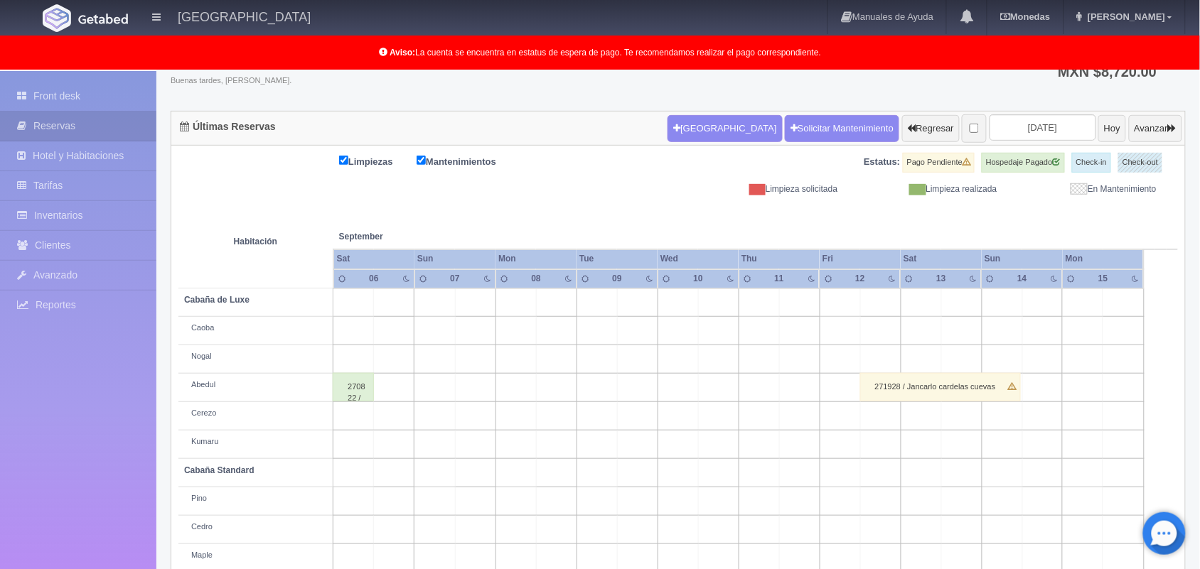
scroll to position [142, 0]
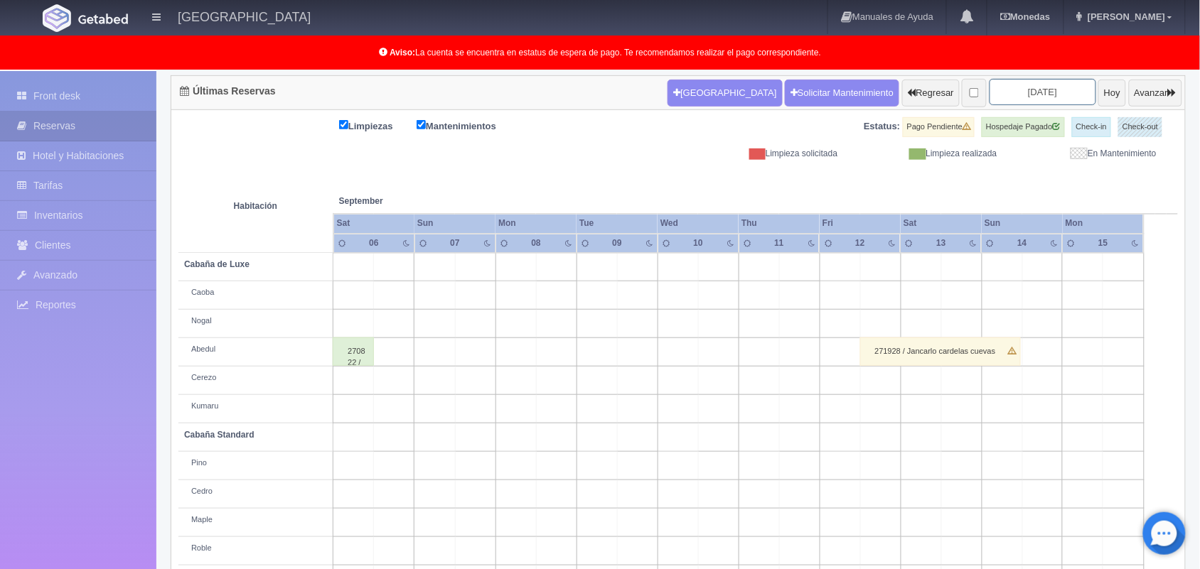
click at [1040, 93] on input "2025-09-08" at bounding box center [1042, 92] width 107 height 26
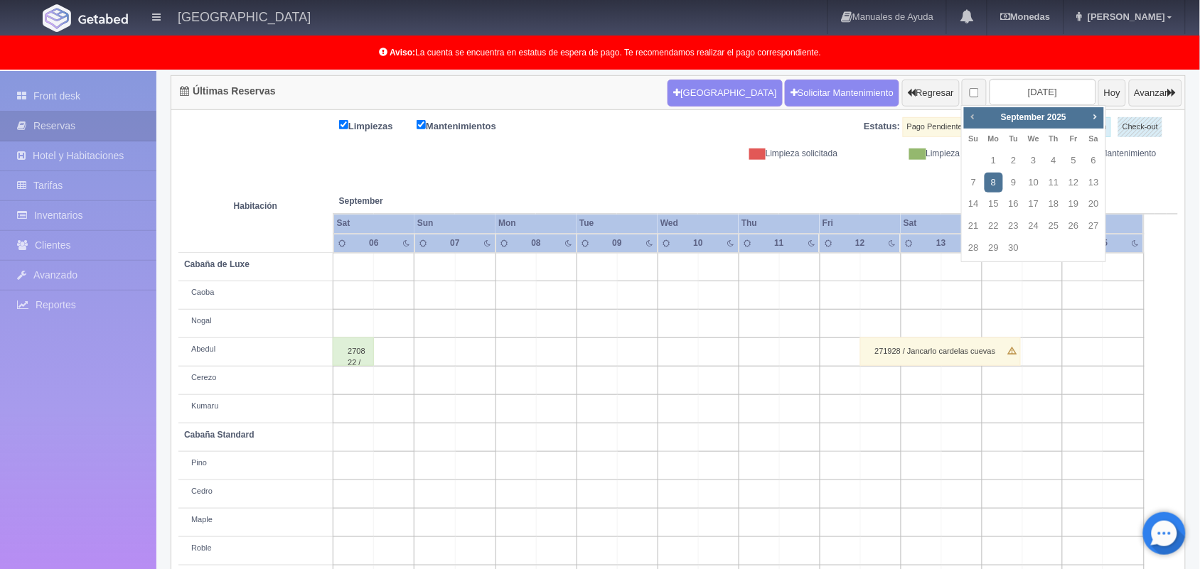
click at [971, 114] on span "Prev" at bounding box center [972, 116] width 11 height 11
click at [1074, 249] on link "29" at bounding box center [1073, 248] width 18 height 21
type input "[DATE]"
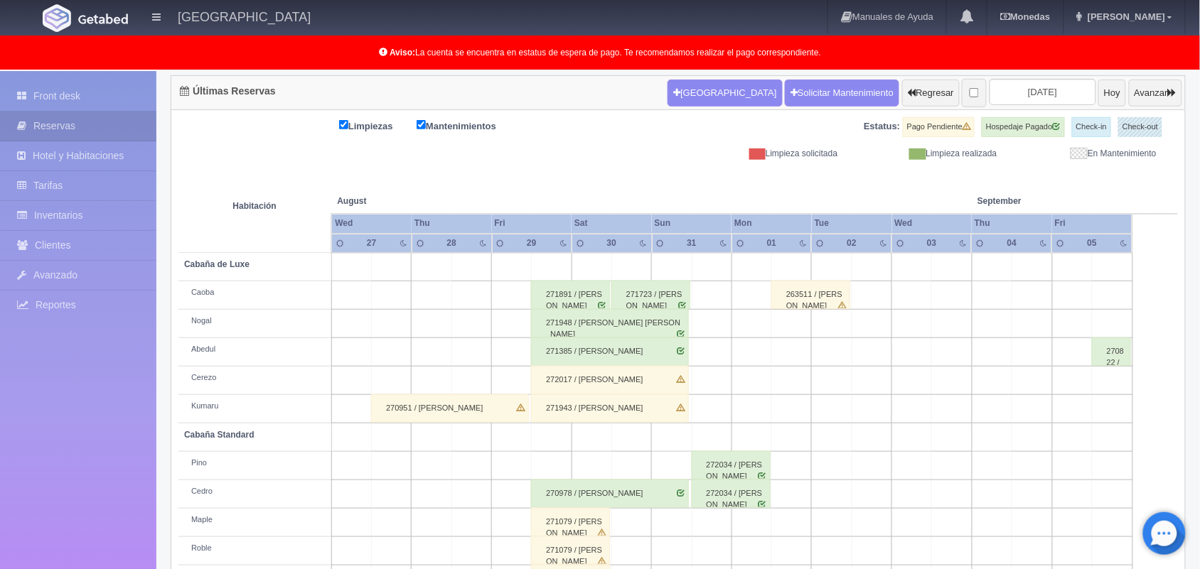
scroll to position [198, 0]
